Goal: Information Seeking & Learning: Learn about a topic

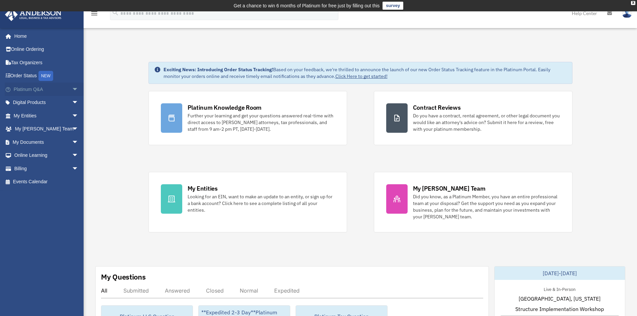
click at [72, 91] on span "arrow_drop_down" at bounding box center [78, 90] width 13 height 14
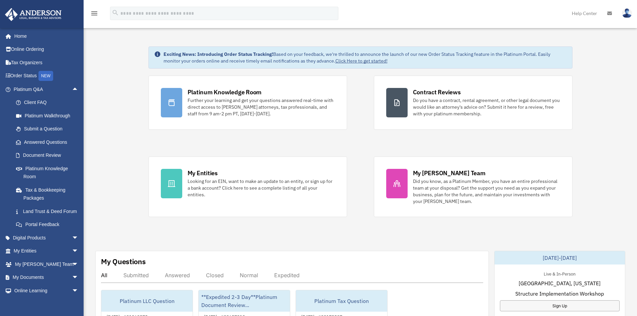
scroll to position [100, 0]
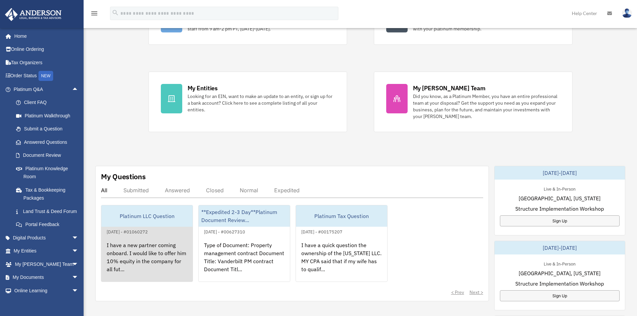
click at [164, 249] on div "I have a new partner coming onboard. I would like to offer him 10% equity in th…" at bounding box center [146, 262] width 91 height 52
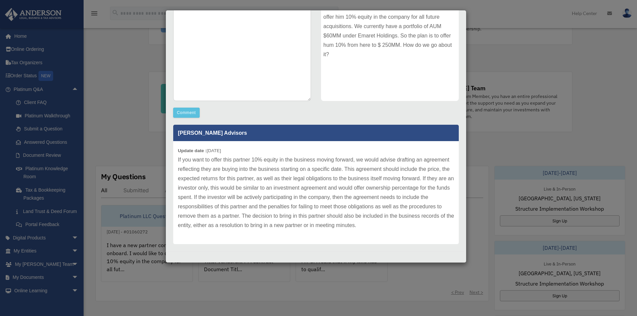
scroll to position [108, 0]
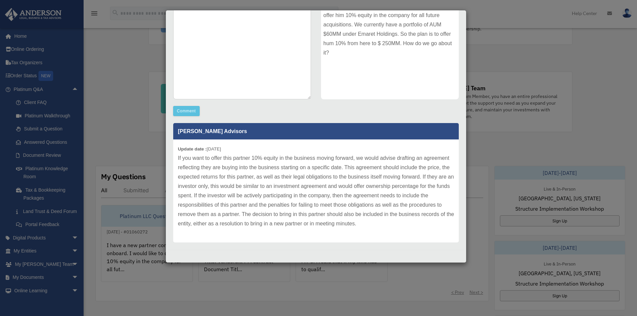
click at [487, 261] on div "Case Detail × Platinum LLC Question Case Number 01060272 Created Date [DATE] St…" at bounding box center [318, 158] width 637 height 316
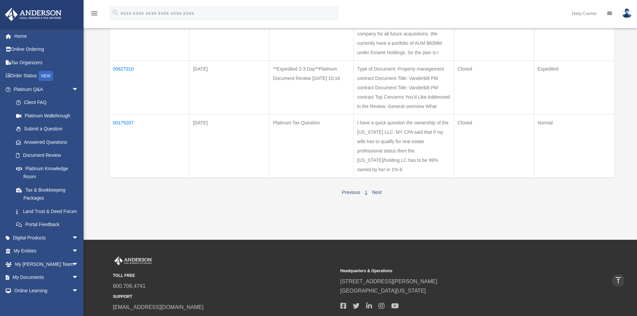
scroll to position [67, 0]
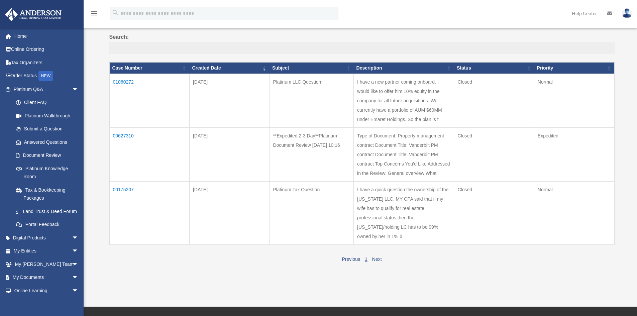
click at [367, 94] on td "I have a new partner coming onboard. I would like to offer him 10% equity in th…" at bounding box center [404, 101] width 100 height 54
